Goal: Check status

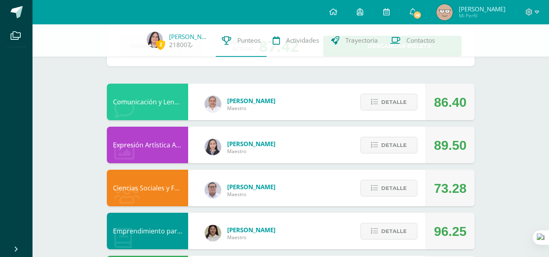
scroll to position [49, 0]
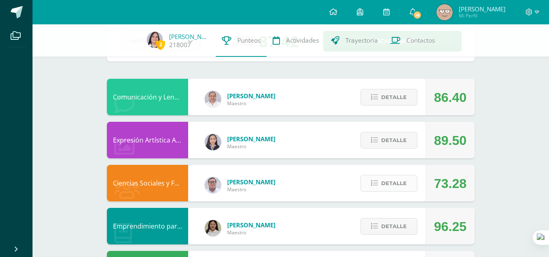
click at [392, 187] on span "Detalle" at bounding box center [394, 183] width 26 height 15
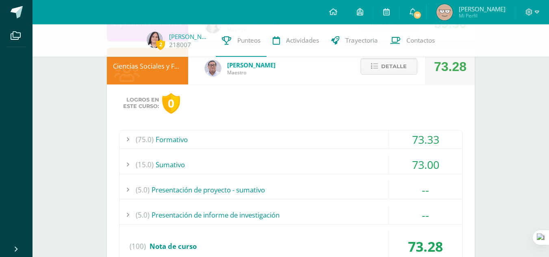
scroll to position [166, 0]
click at [387, 71] on span "Detalle" at bounding box center [394, 66] width 26 height 15
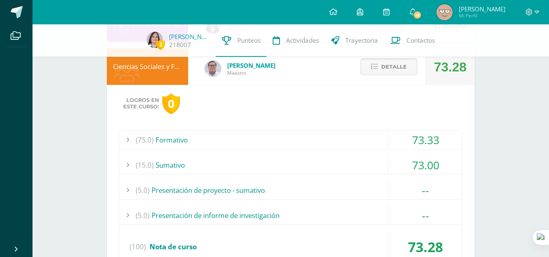
click at [394, 60] on span "Detalle" at bounding box center [394, 66] width 26 height 15
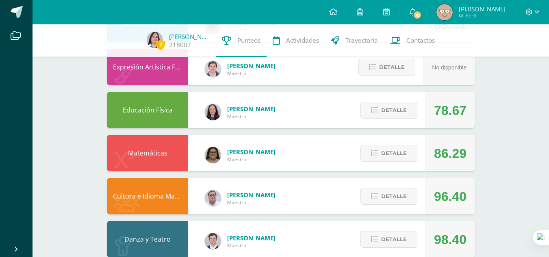
scroll to position [526, 0]
